Goal: Task Accomplishment & Management: Use online tool/utility

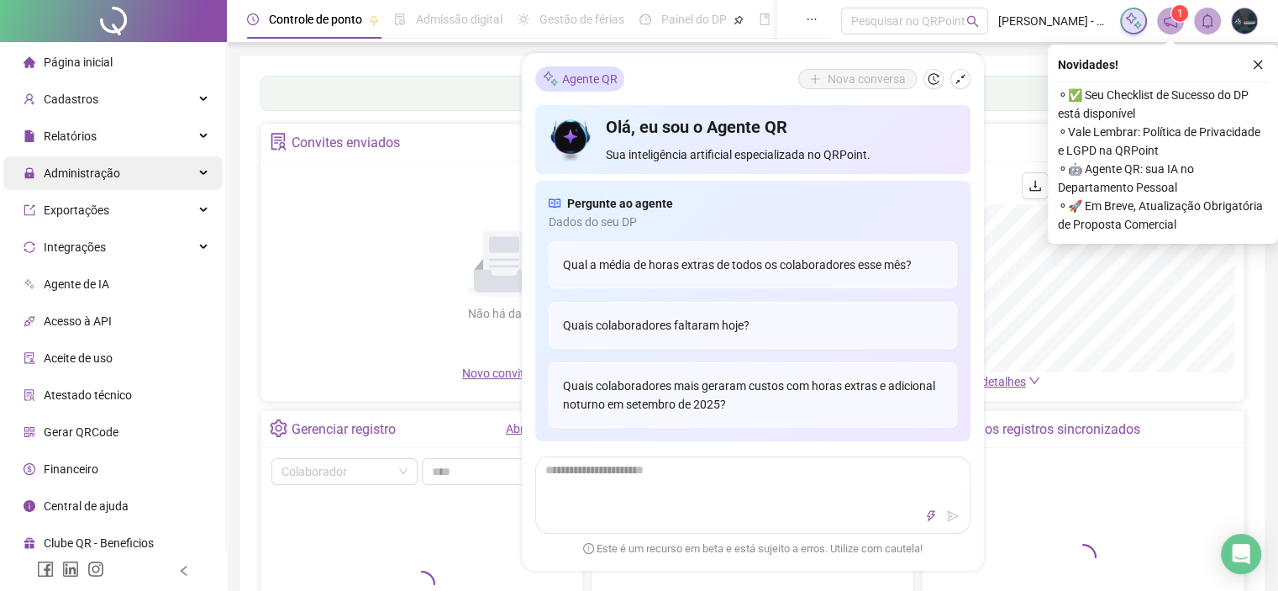
click at [124, 173] on div "Administração" at bounding box center [112, 173] width 219 height 34
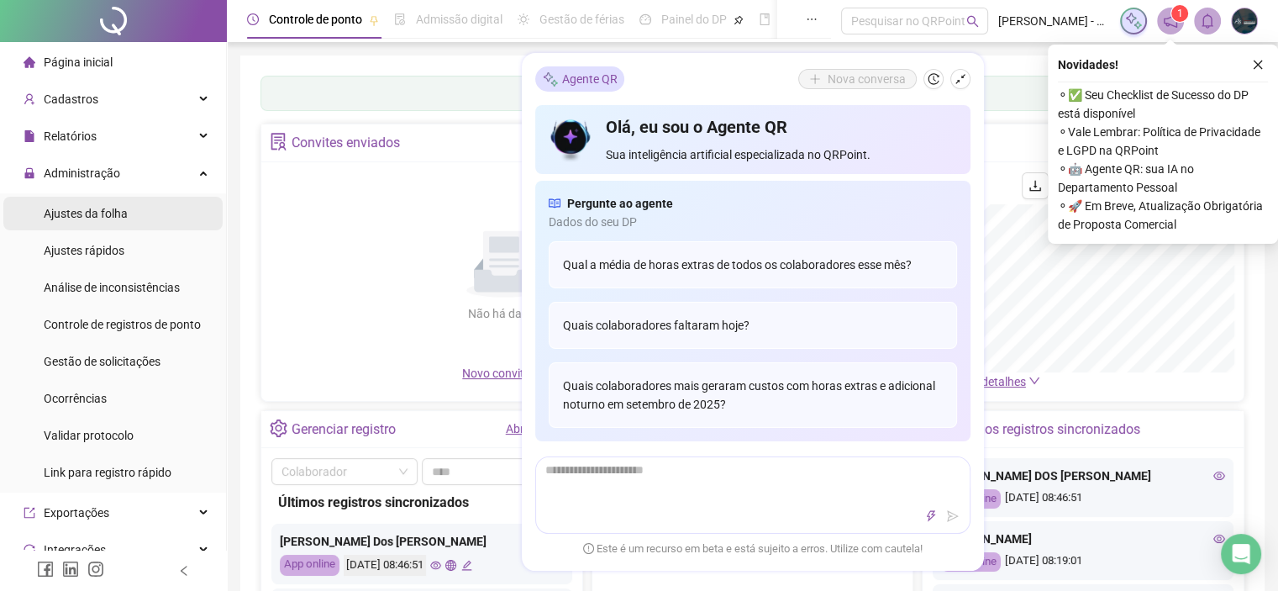
click at [147, 211] on li "Ajustes da folha" at bounding box center [112, 214] width 219 height 34
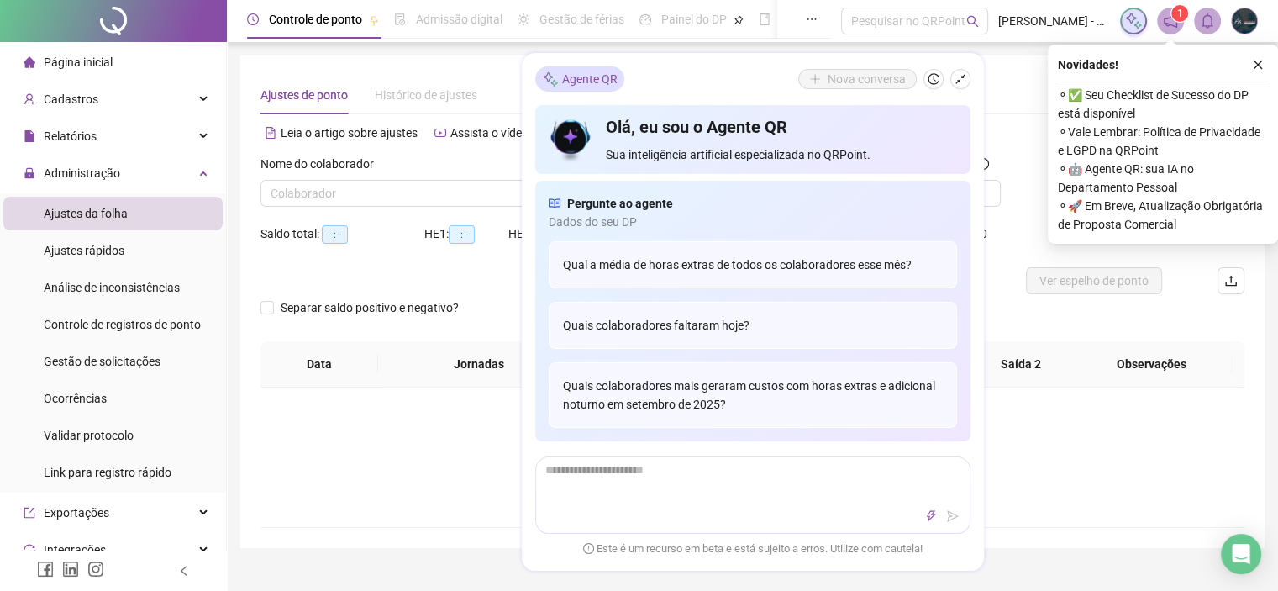
type input "**********"
click at [404, 184] on input "search" at bounding box center [412, 193] width 284 height 25
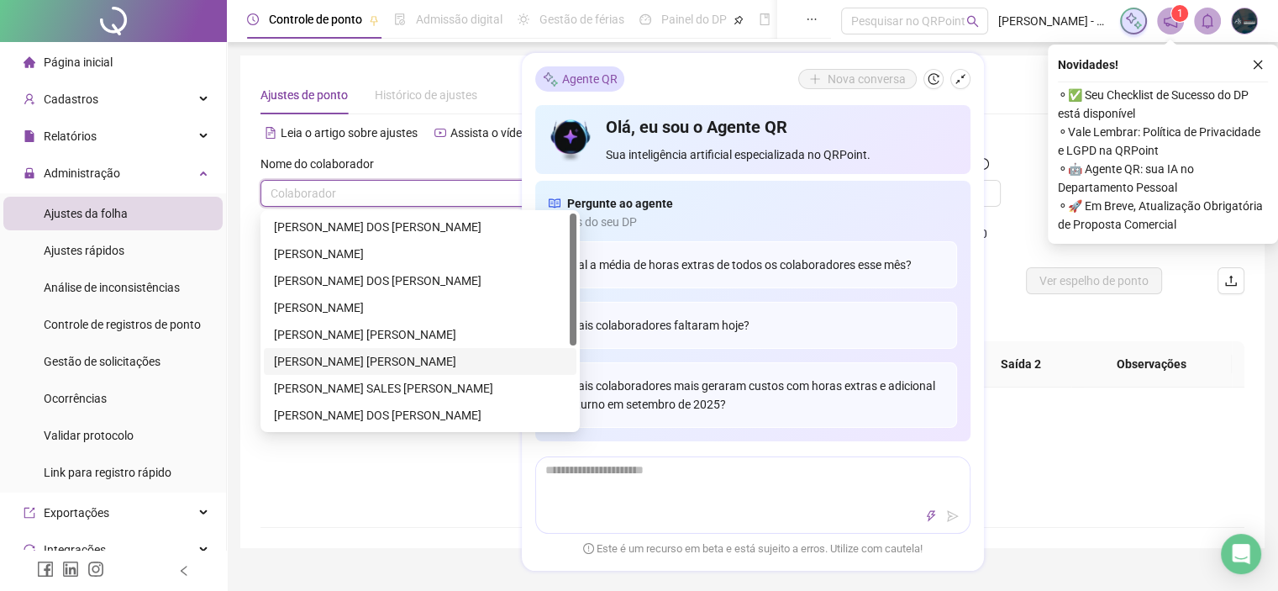
click at [313, 360] on div "[PERSON_NAME] [PERSON_NAME]" at bounding box center [420, 361] width 292 height 18
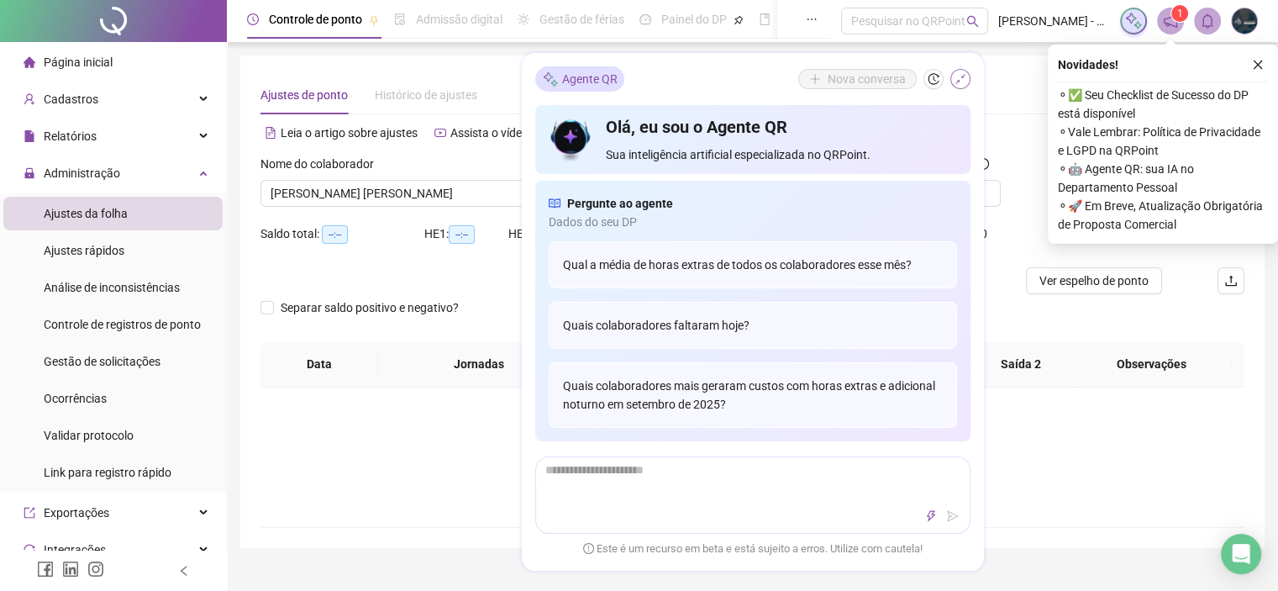
click at [962, 85] on icon "shrink" at bounding box center [960, 79] width 12 height 12
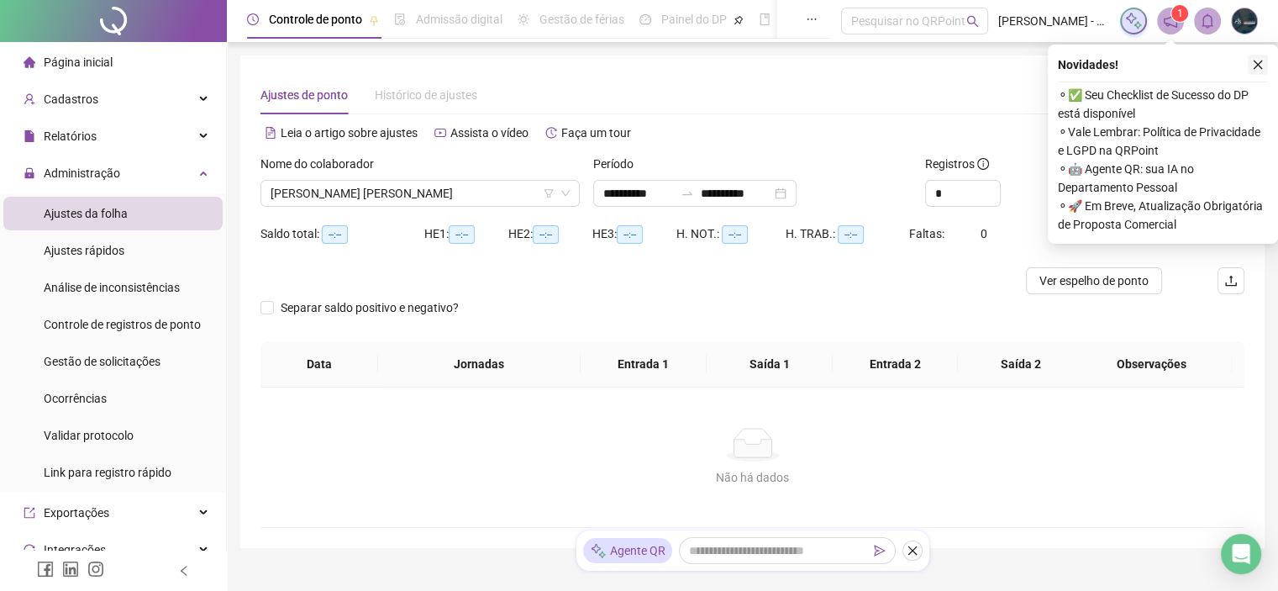
click at [1253, 64] on icon "close" at bounding box center [1258, 65] width 12 height 12
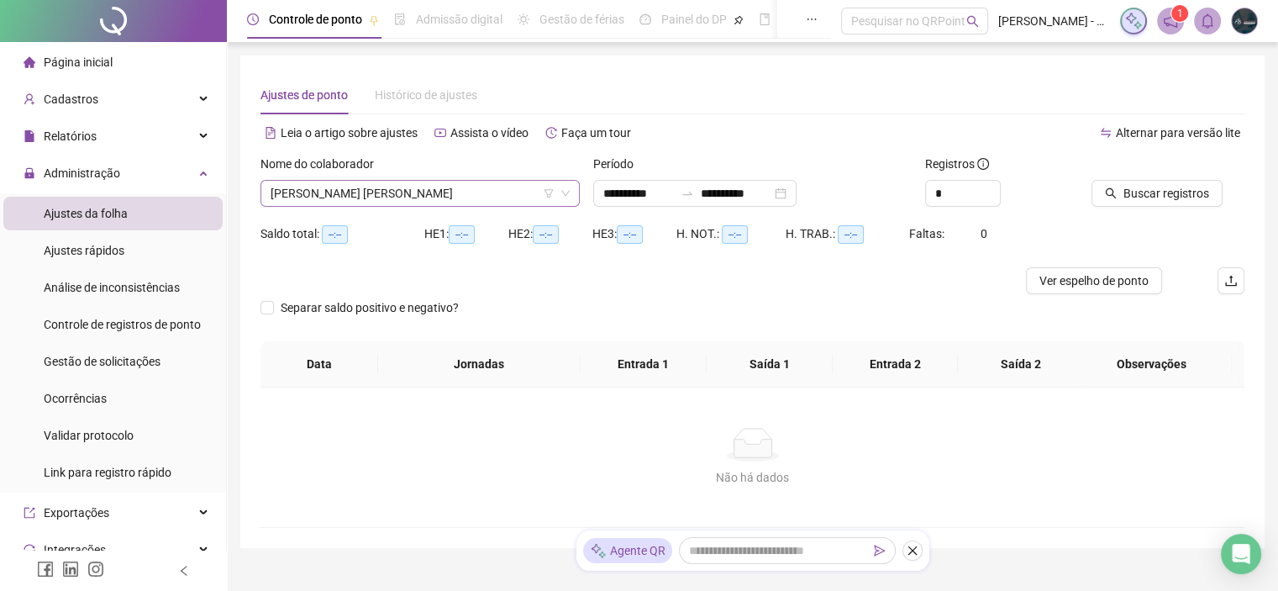
click at [567, 194] on icon "down" at bounding box center [565, 193] width 10 height 10
click at [1141, 197] on span "Buscar registros" at bounding box center [1166, 193] width 86 height 18
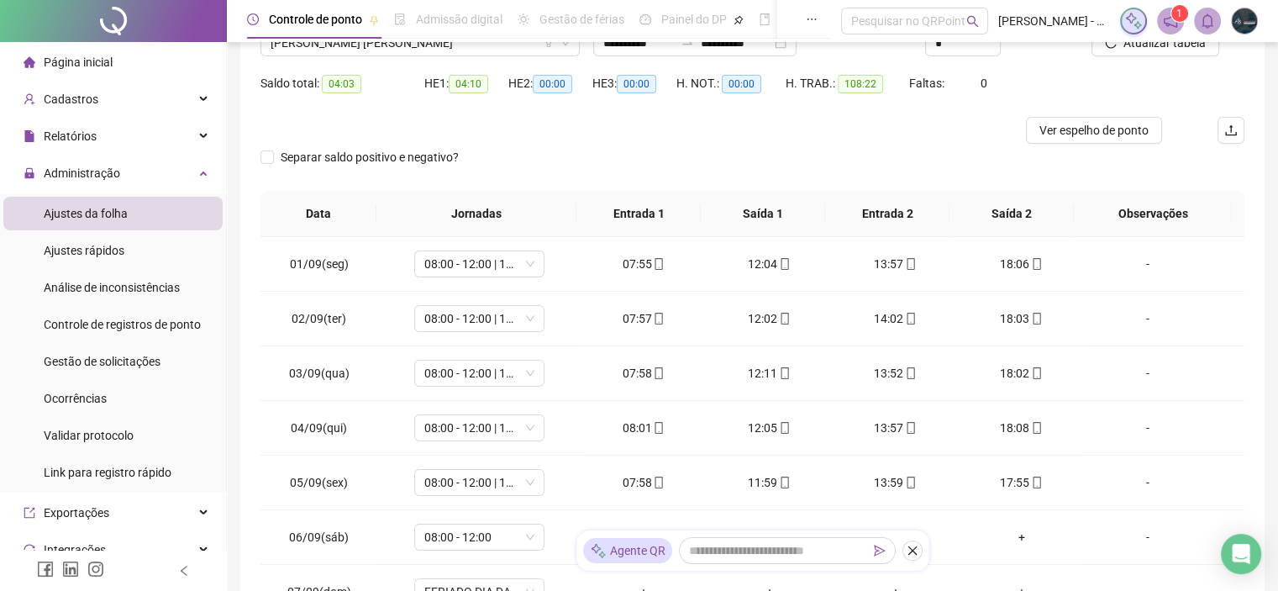
scroll to position [287, 0]
